Goal: Task Accomplishment & Management: Complete application form

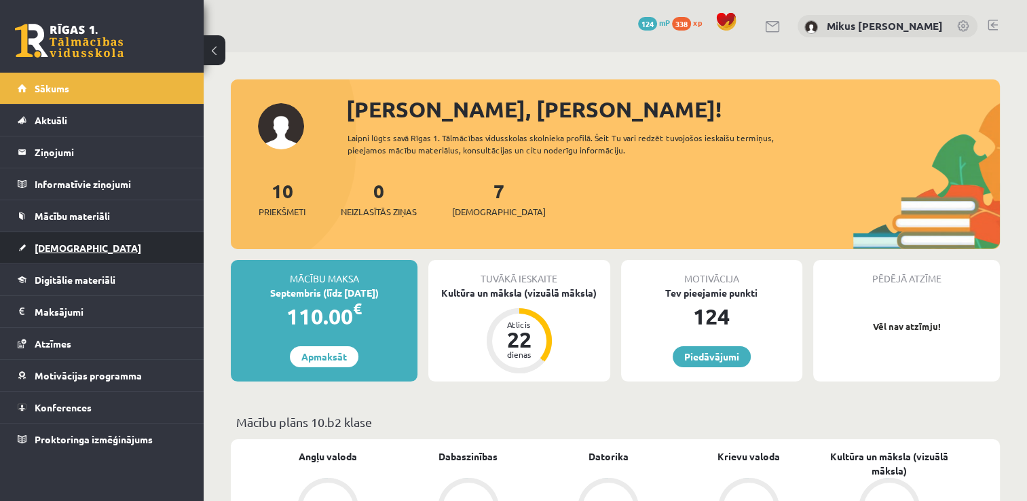
click at [71, 251] on span "[DEMOGRAPHIC_DATA]" at bounding box center [88, 248] width 107 height 12
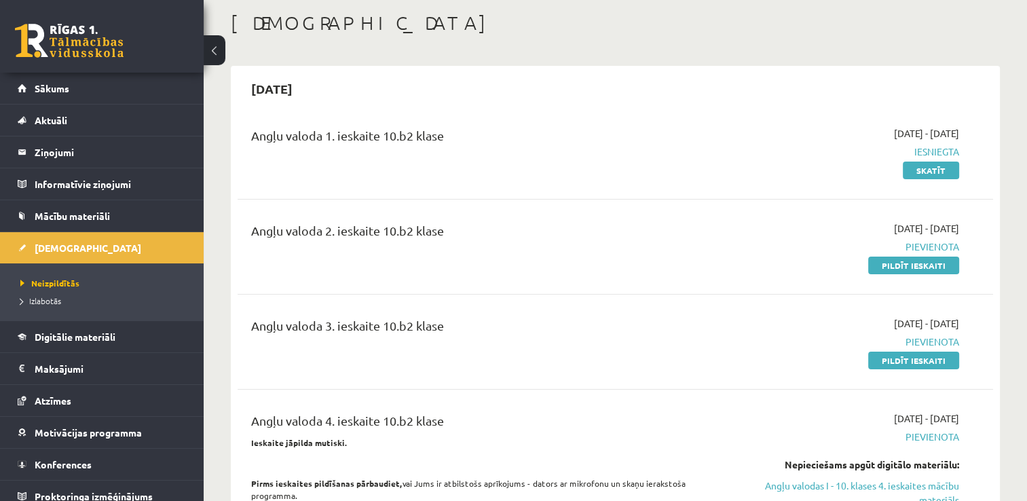
scroll to position [136, 0]
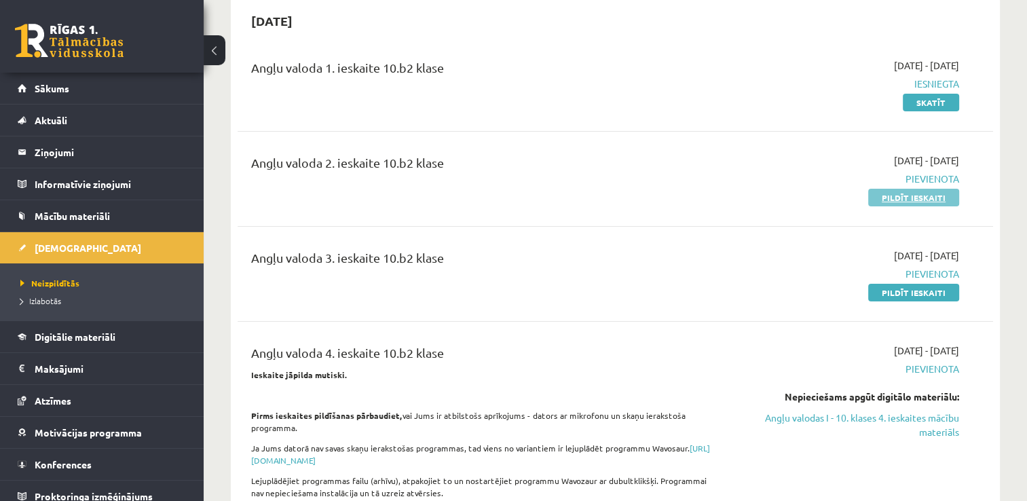
click at [921, 200] on link "Pildīt ieskaiti" at bounding box center [914, 198] width 91 height 18
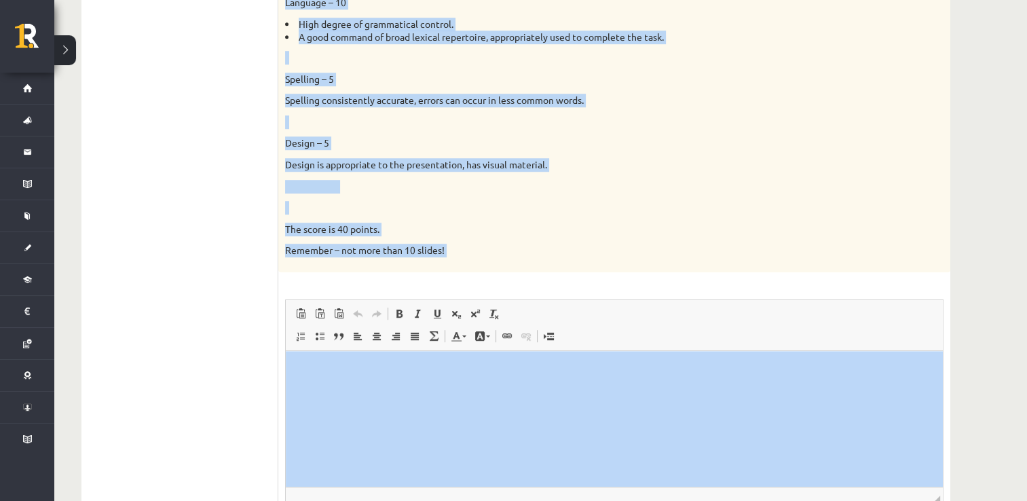
scroll to position [994, 0]
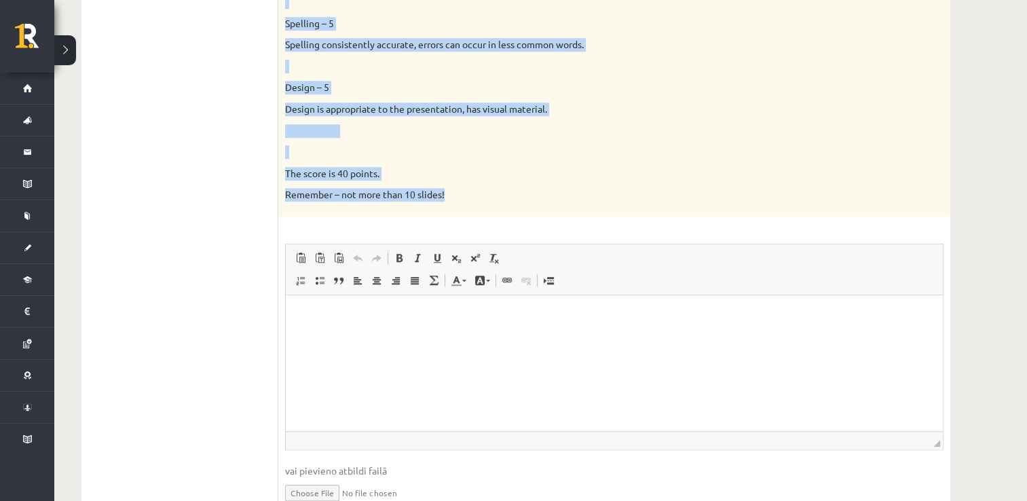
drag, startPoint x: 281, startPoint y: 131, endPoint x: 650, endPoint y: 207, distance: 376.5
copy div "Loremipsumdo. Sitame: 3. Con adip el seddoei temporinc ut la etdolo magnaaliqu.…"
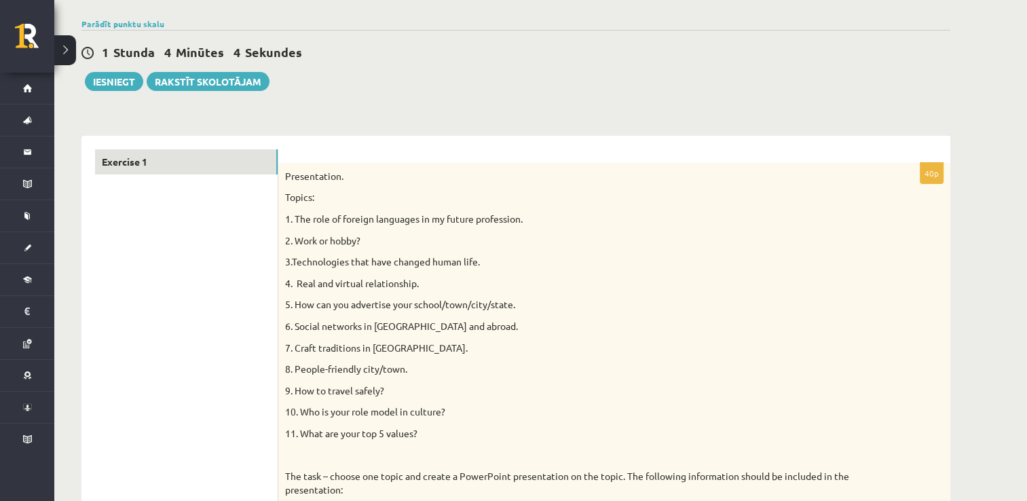
scroll to position [0, 0]
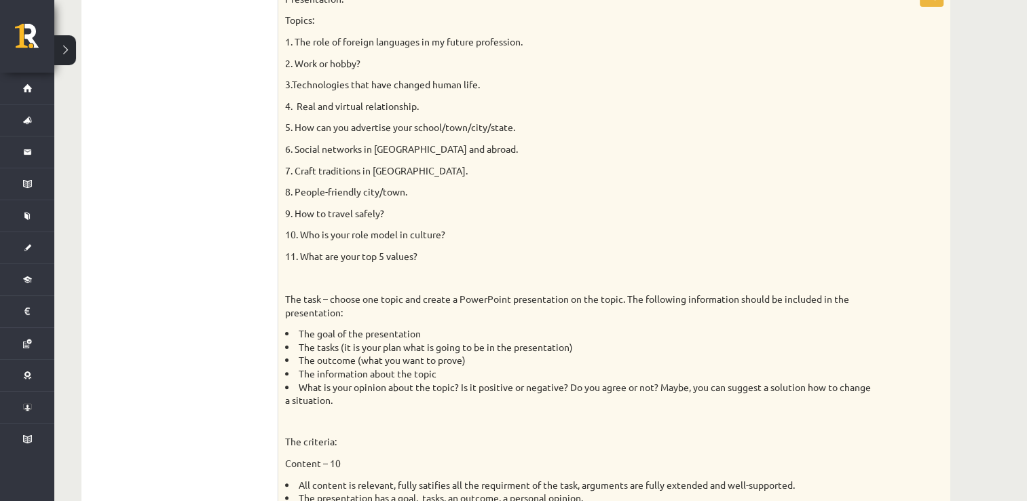
click at [590, 225] on div "Presentation. Topics: 1. The role of foreign languages in my future profession.…" at bounding box center [614, 462] width 672 height 953
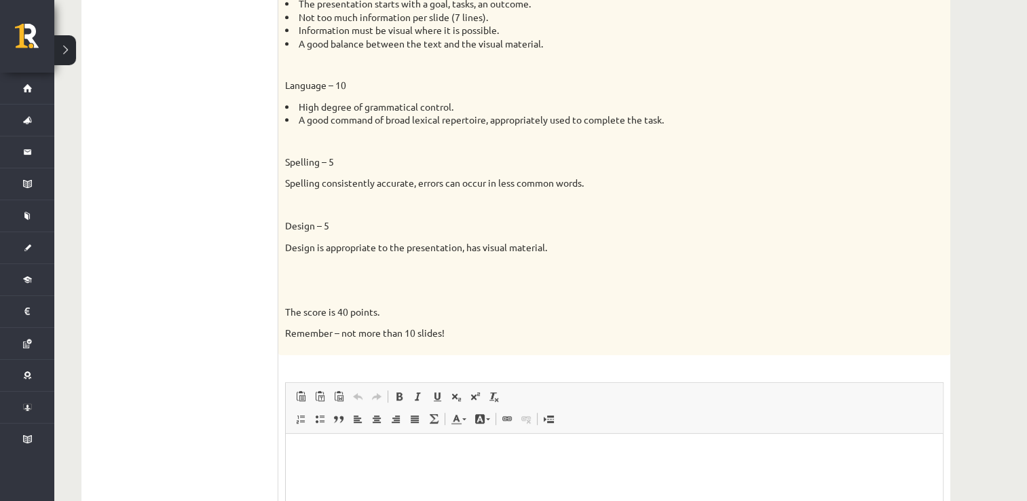
scroll to position [1059, 0]
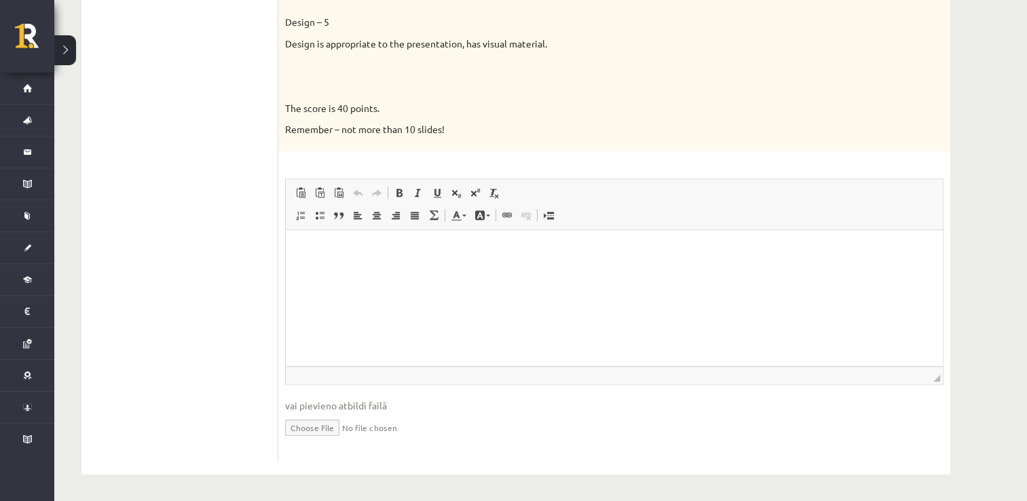
click at [297, 426] on input "file" at bounding box center [614, 427] width 659 height 28
type input "**********"
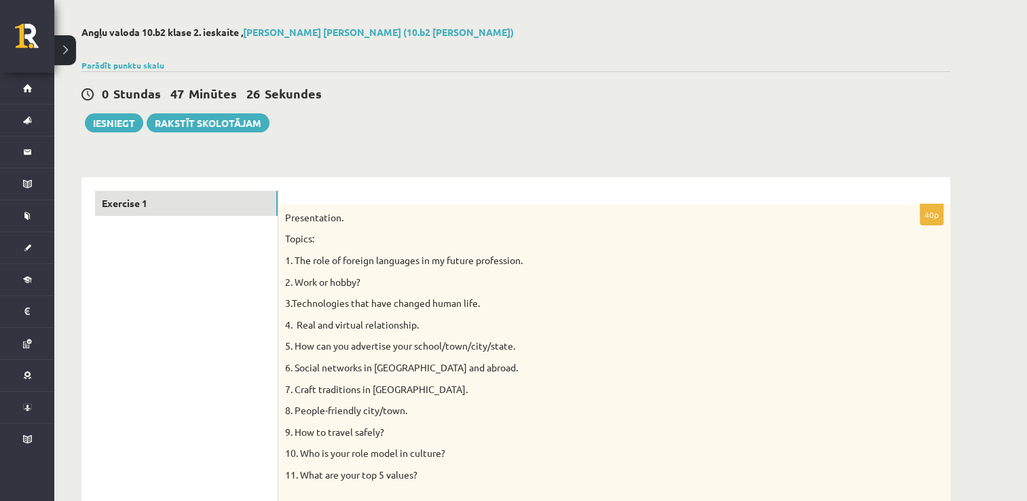
scroll to position [0, 0]
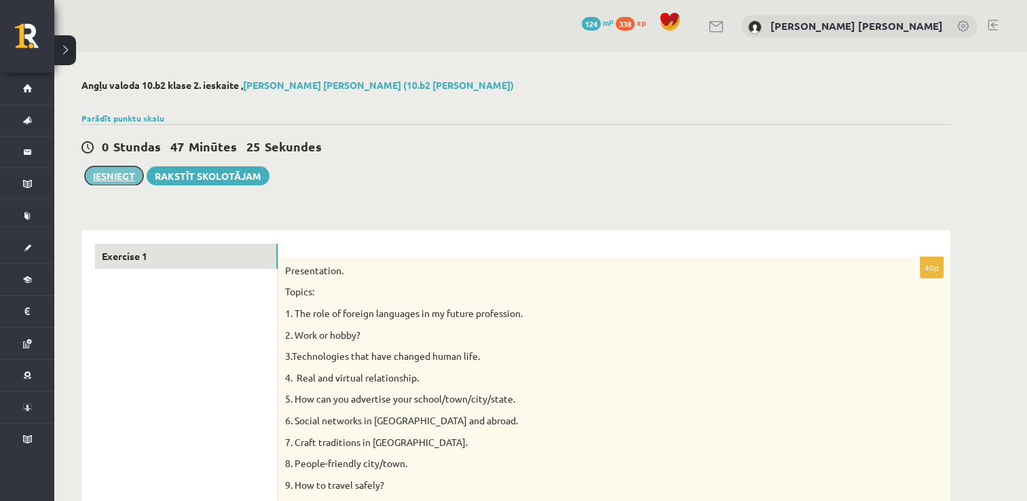
click at [132, 178] on button "Iesniegt" at bounding box center [114, 175] width 58 height 19
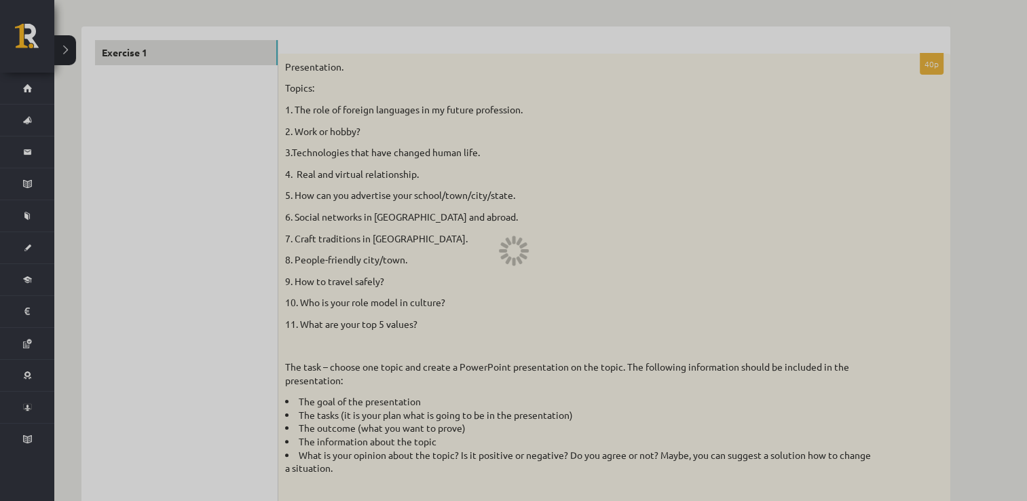
scroll to position [208, 0]
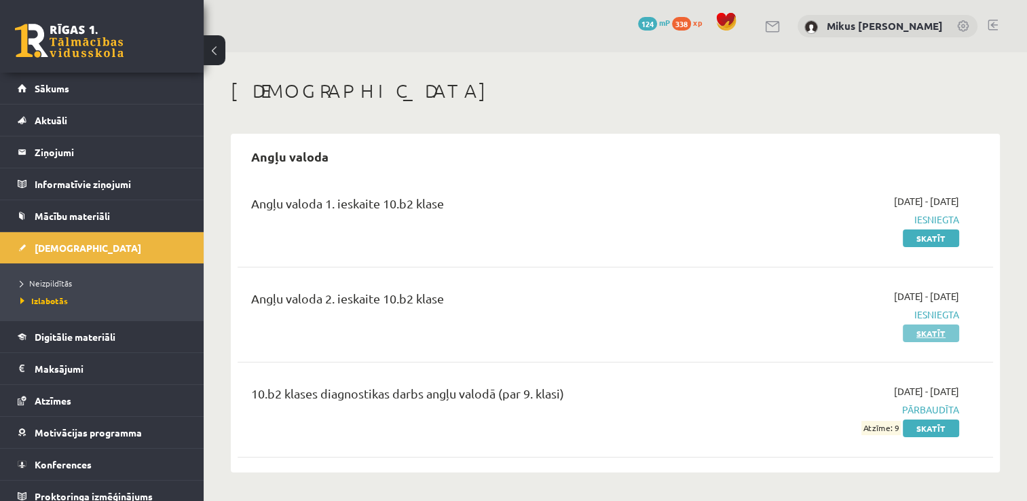
click at [934, 328] on link "Skatīt" at bounding box center [931, 334] width 56 height 18
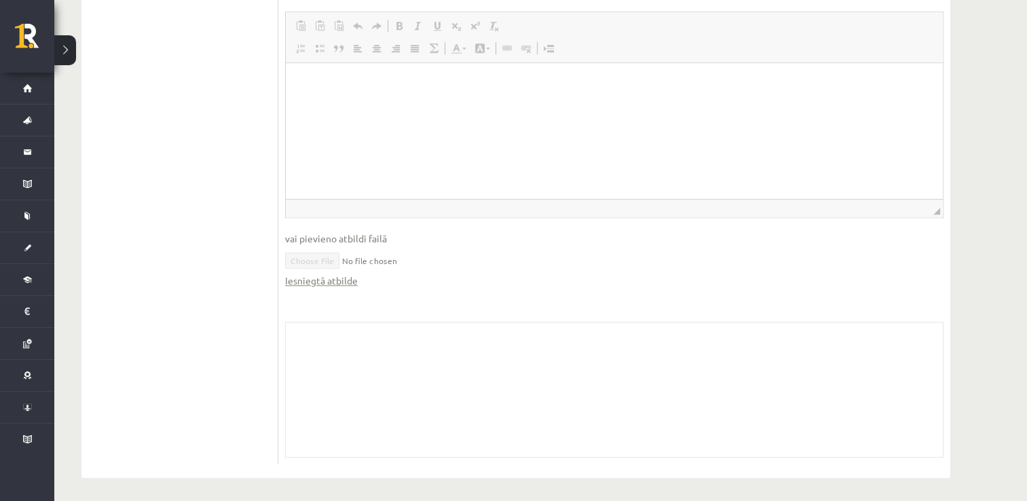
scroll to position [1201, 0]
click at [352, 280] on link "Iesniegtā atbilde" at bounding box center [321, 277] width 73 height 14
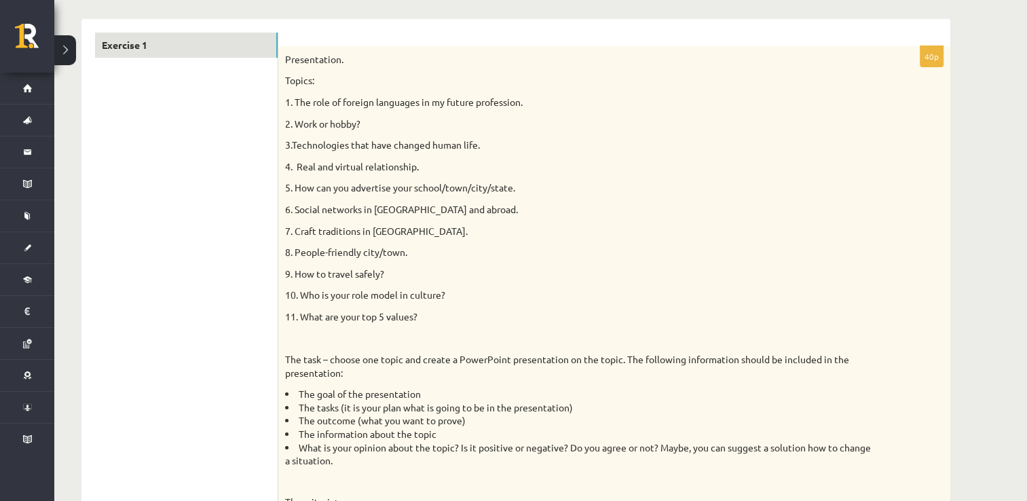
scroll to position [0, 0]
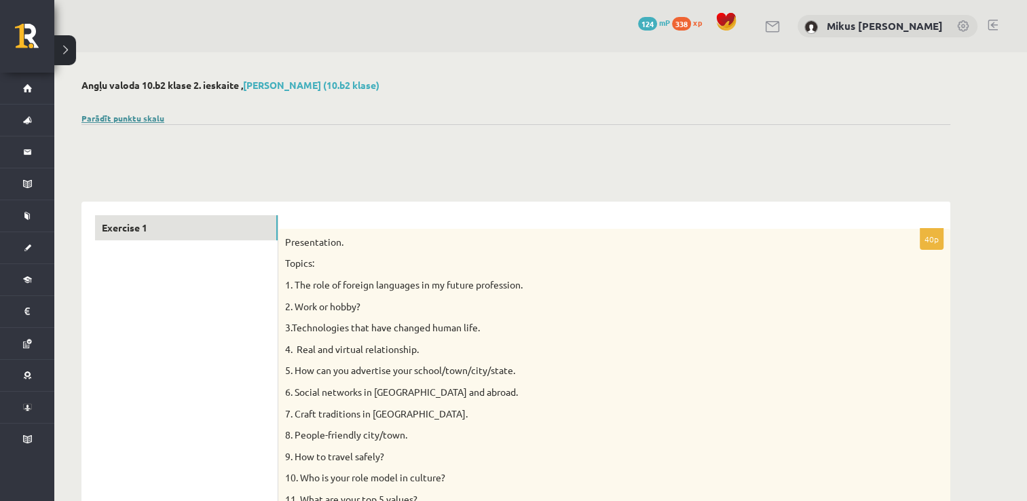
click at [106, 115] on link "Parādīt punktu skalu" at bounding box center [122, 118] width 83 height 11
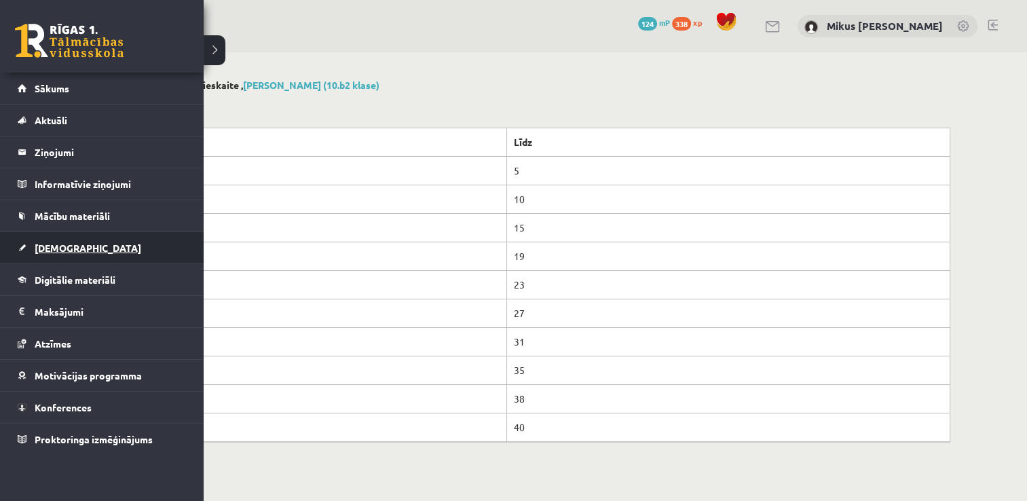
click at [59, 249] on span "[DEMOGRAPHIC_DATA]" at bounding box center [88, 248] width 107 height 12
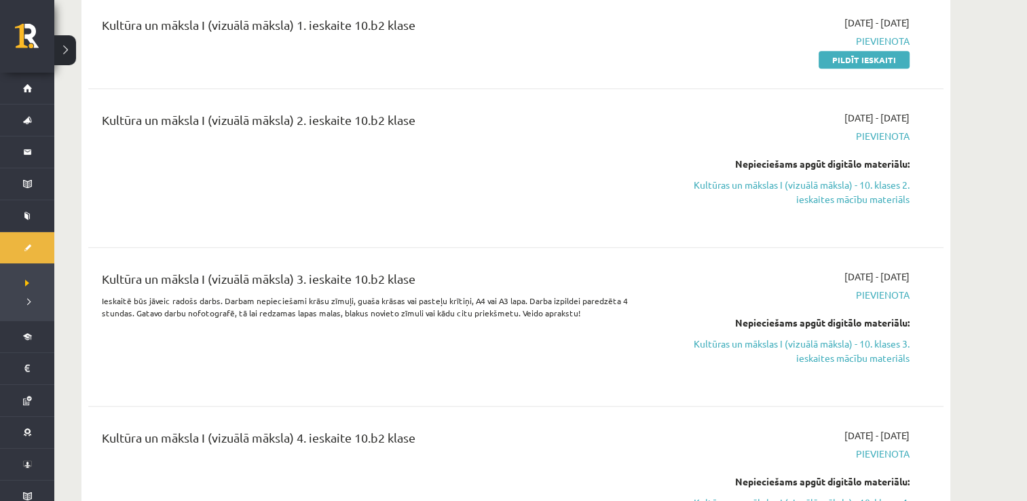
scroll to position [679, 0]
